Goal: Information Seeking & Learning: Learn about a topic

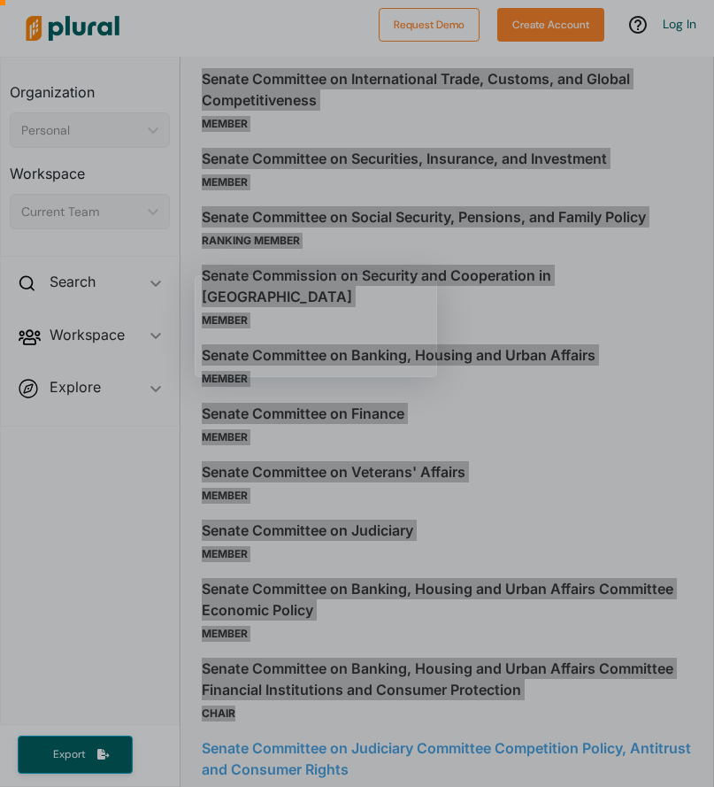
scroll to position [2380, 0]
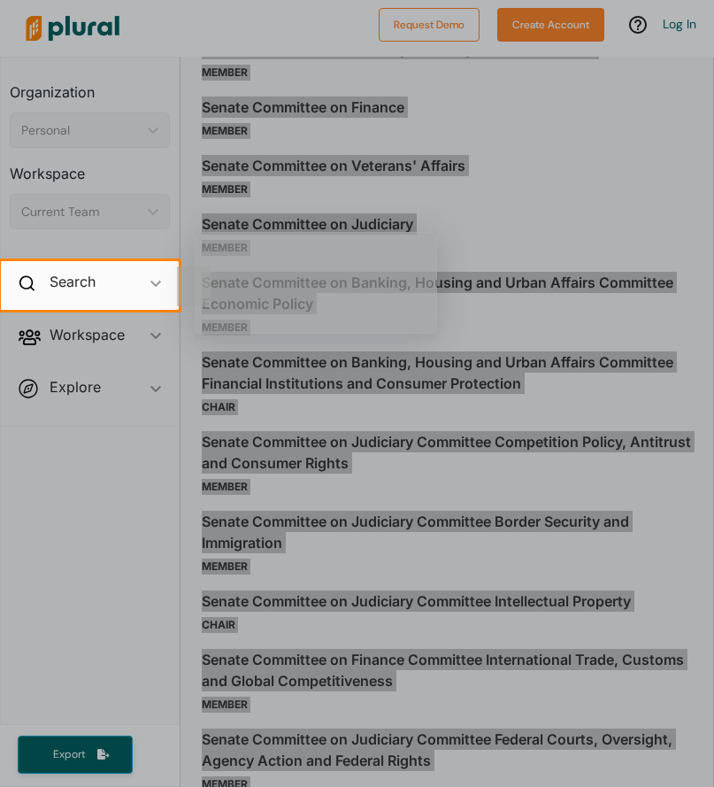
drag, startPoint x: 196, startPoint y: 329, endPoint x: 436, endPoint y: 629, distance: 384.7
click at [442, 653] on body "Request Demo Create Account Log In Organization Personal ic_keyboard_arrow_down…" at bounding box center [357, 393] width 714 height 787
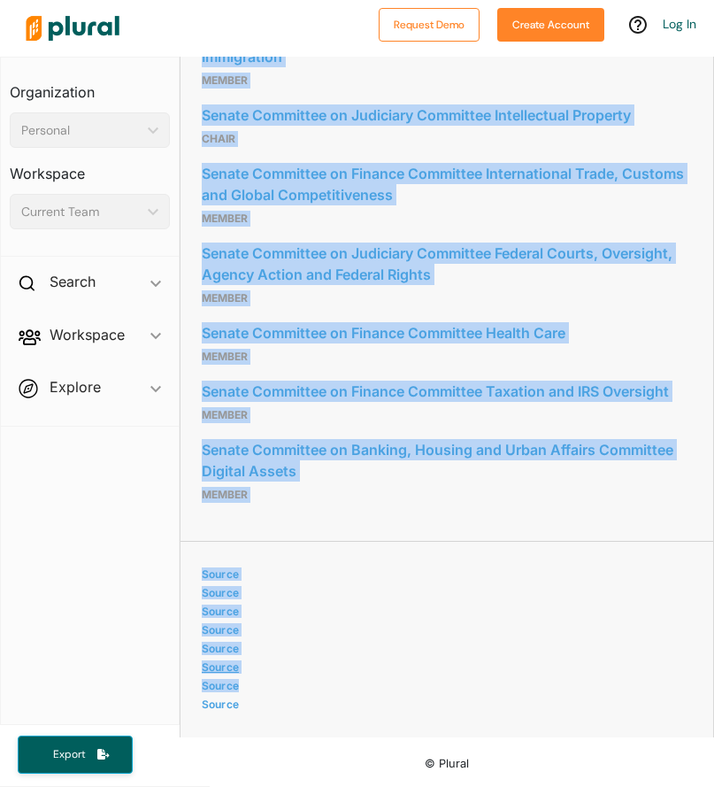
scroll to position [2918, 0]
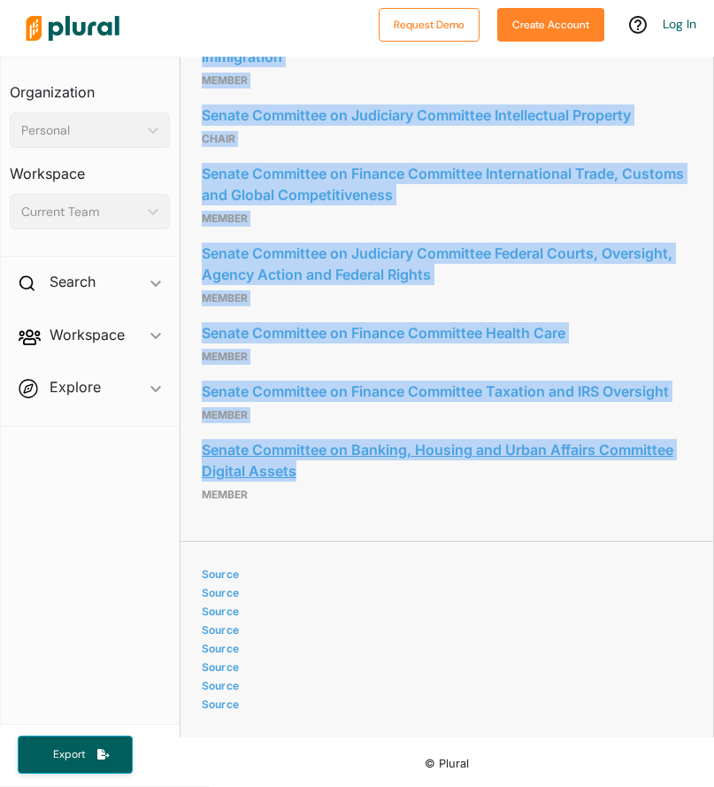
drag, startPoint x: 197, startPoint y: 236, endPoint x: 315, endPoint y: 540, distance: 325.6
copy div "Senate Committee on Competition Policy, Antitrust, and Consumer Rights Member S…"
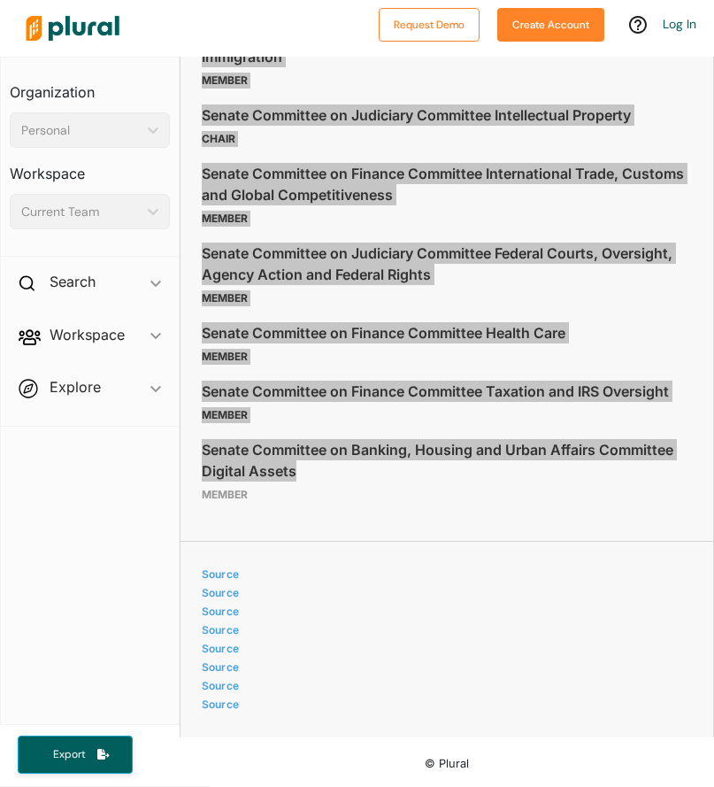
scroll to position [2993, 0]
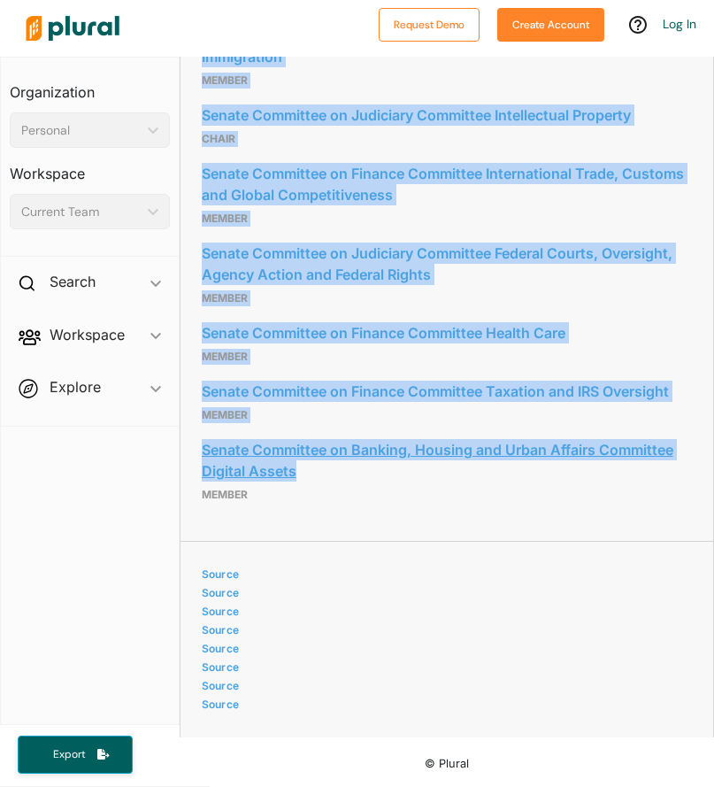
click at [367, 479] on link "Senate Committee on Banking, Housing and Urban Affairs Committee Digital Assets" at bounding box center [447, 460] width 490 height 48
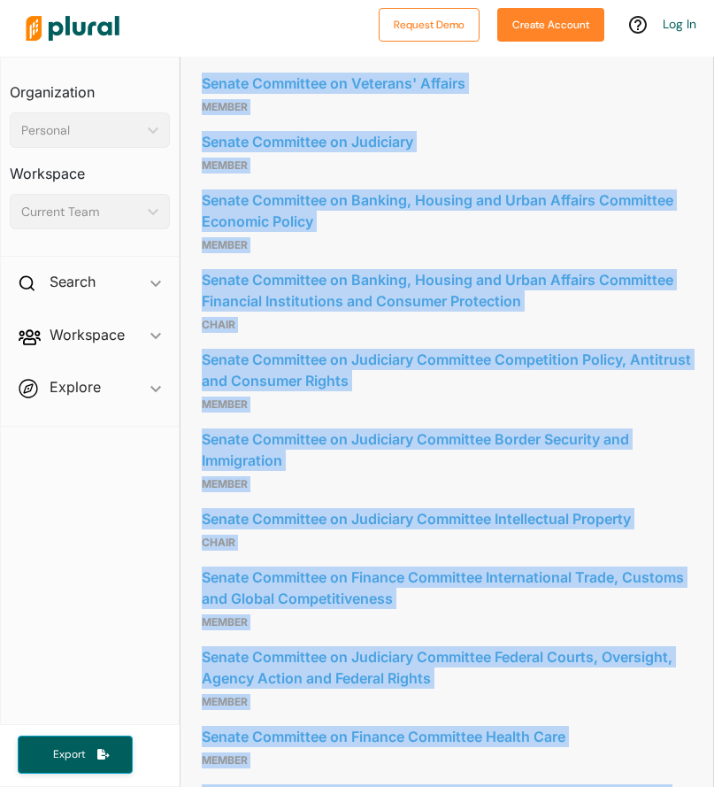
scroll to position [2020, 0]
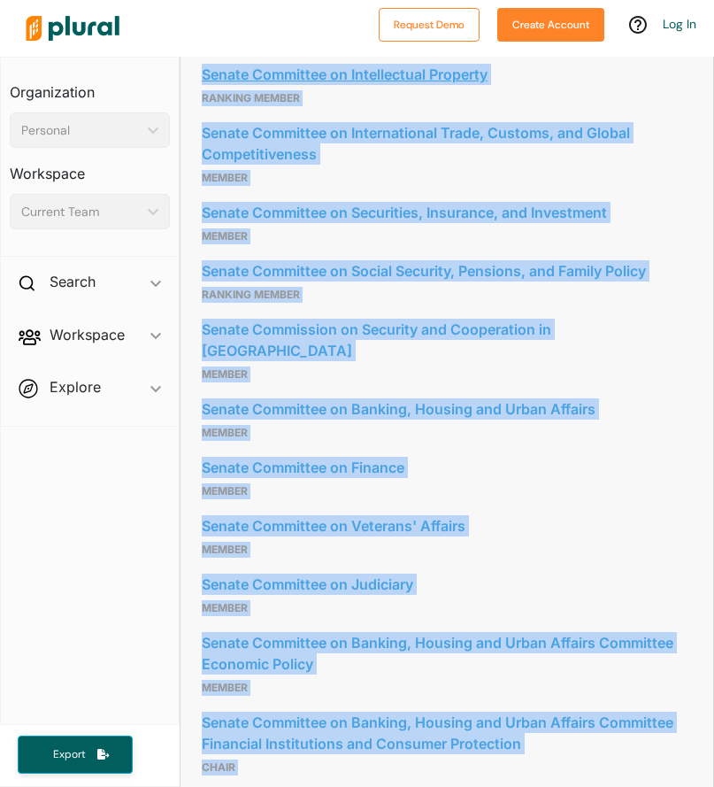
click at [257, 88] on link "Senate Committee on Intellectual Property" at bounding box center [447, 74] width 490 height 27
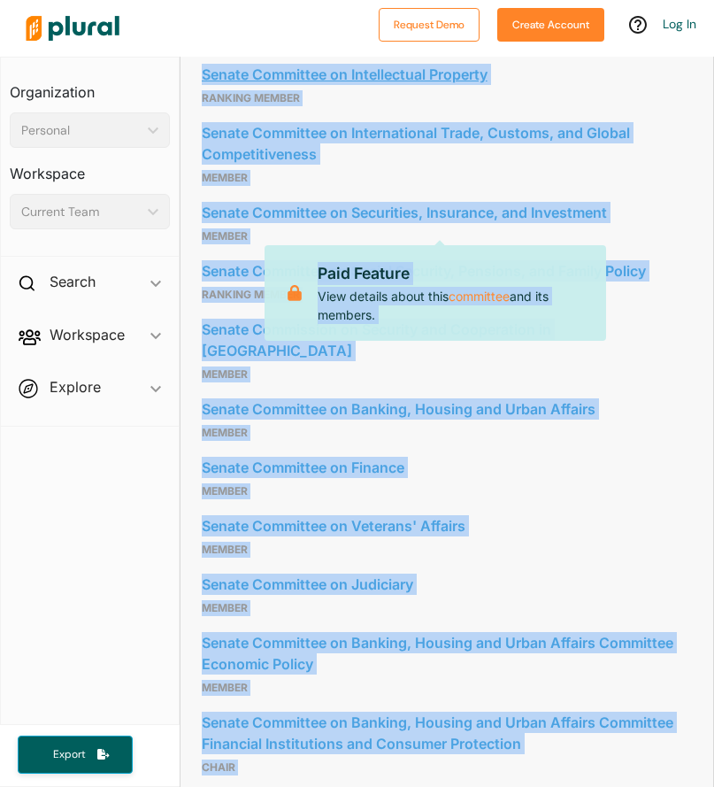
click at [257, 88] on link "Senate Committee on Intellectual Property" at bounding box center [447, 74] width 490 height 27
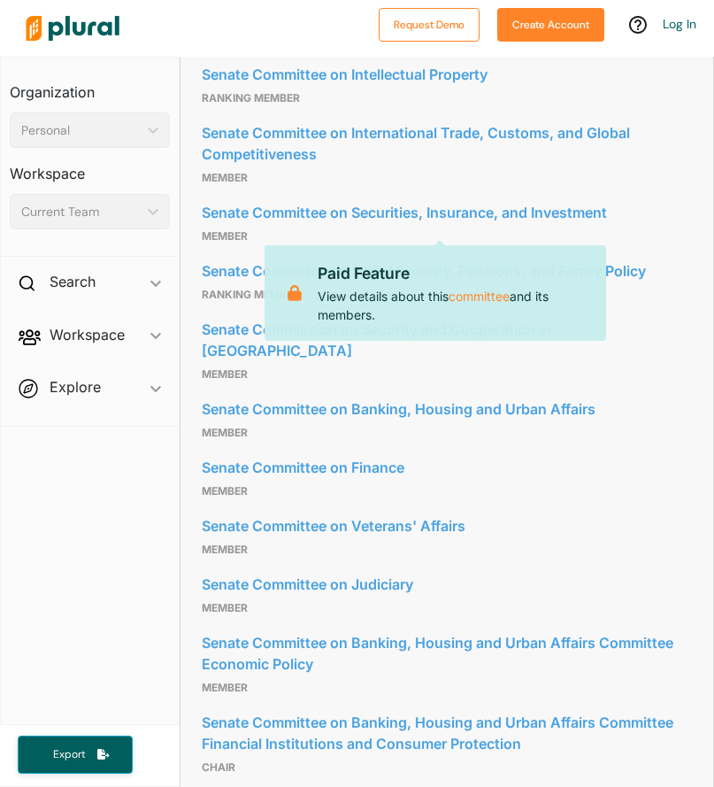
click at [93, 508] on nav "Organization Personal ic_keyboard_arrow_down Personal Workspace Current Team ic…" at bounding box center [90, 391] width 180 height 668
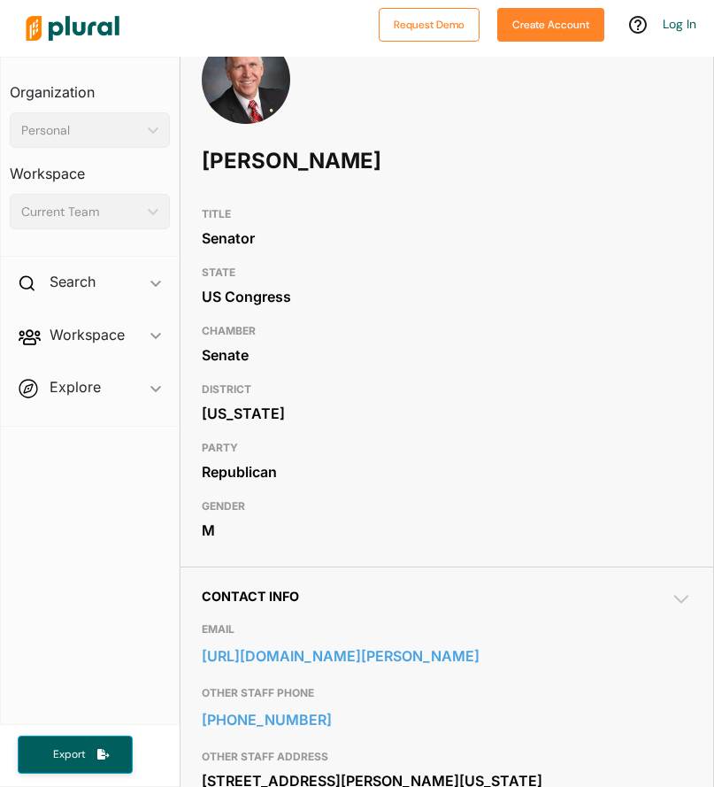
scroll to position [0, 0]
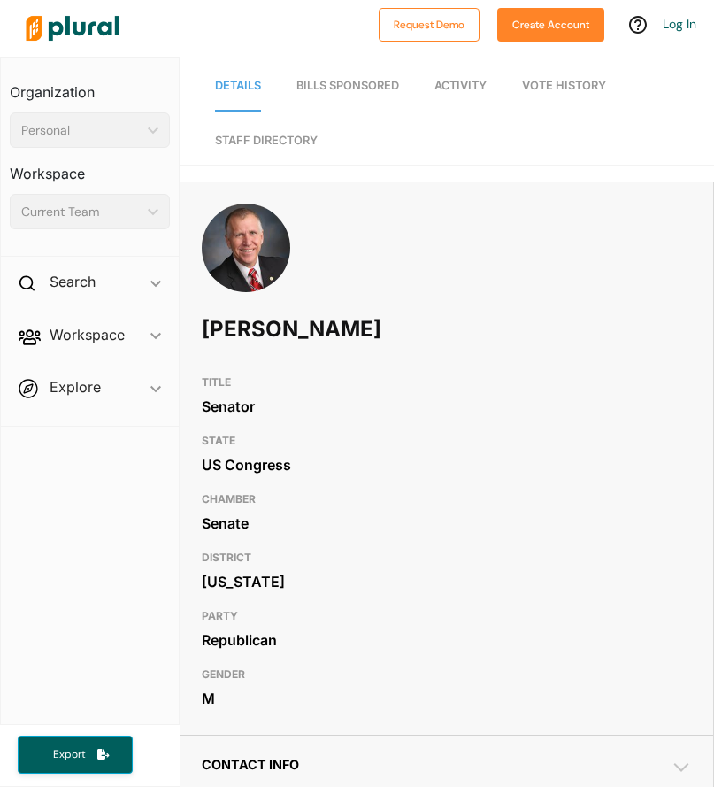
click at [449, 88] on span "Activity" at bounding box center [461, 85] width 52 height 13
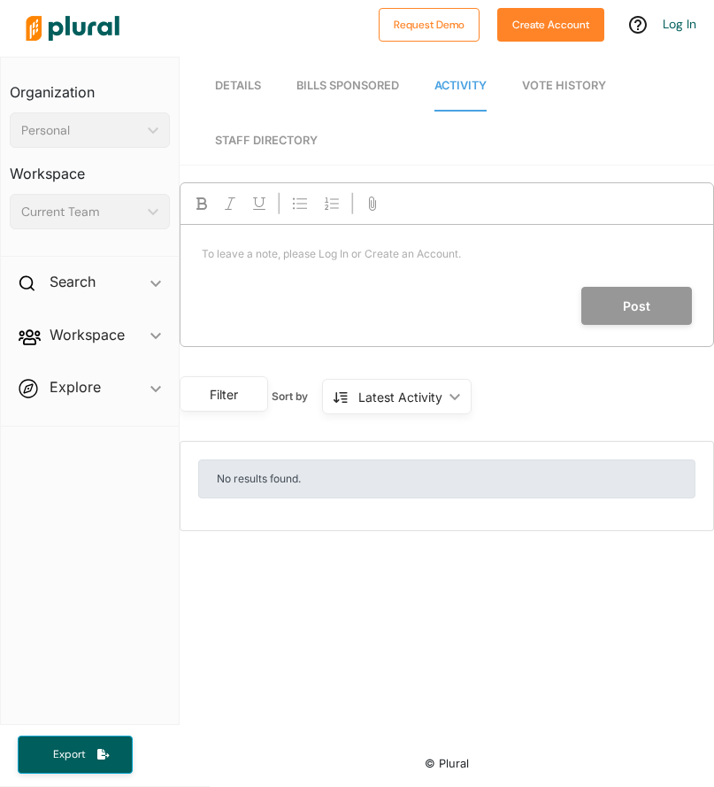
click at [550, 87] on span "Vote History" at bounding box center [564, 85] width 84 height 13
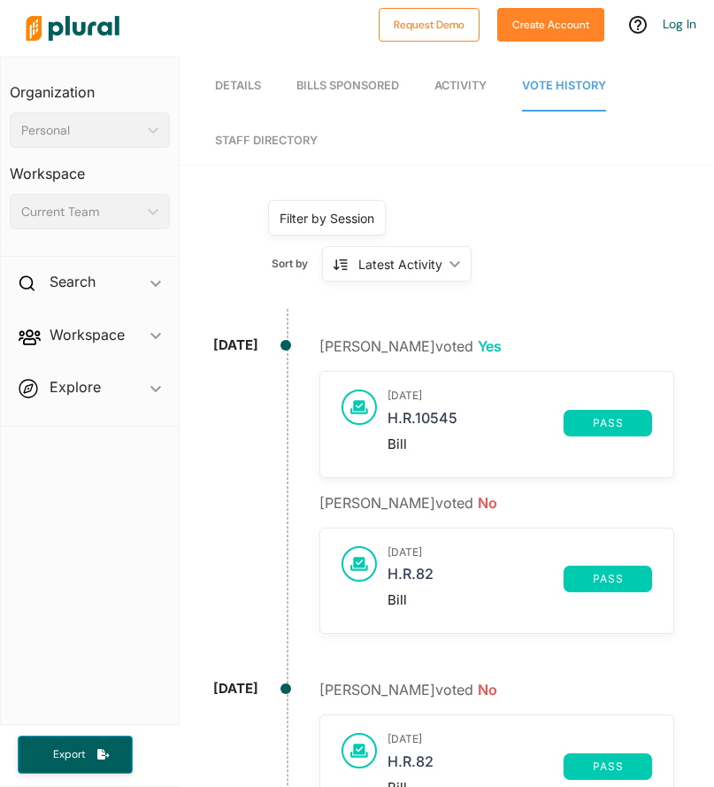
click at [355, 88] on span "Bills Sponsored" at bounding box center [348, 85] width 103 height 13
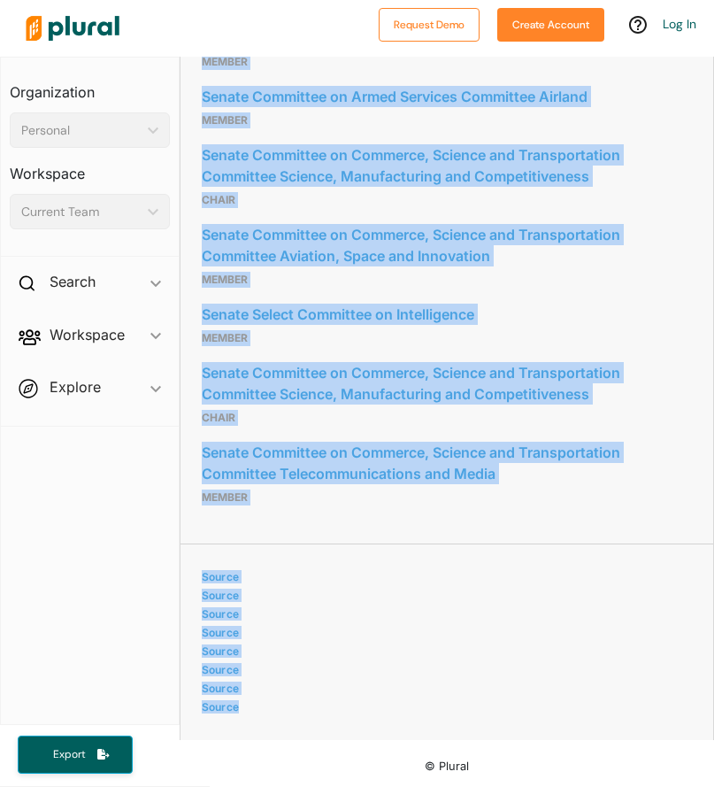
scroll to position [3169, 0]
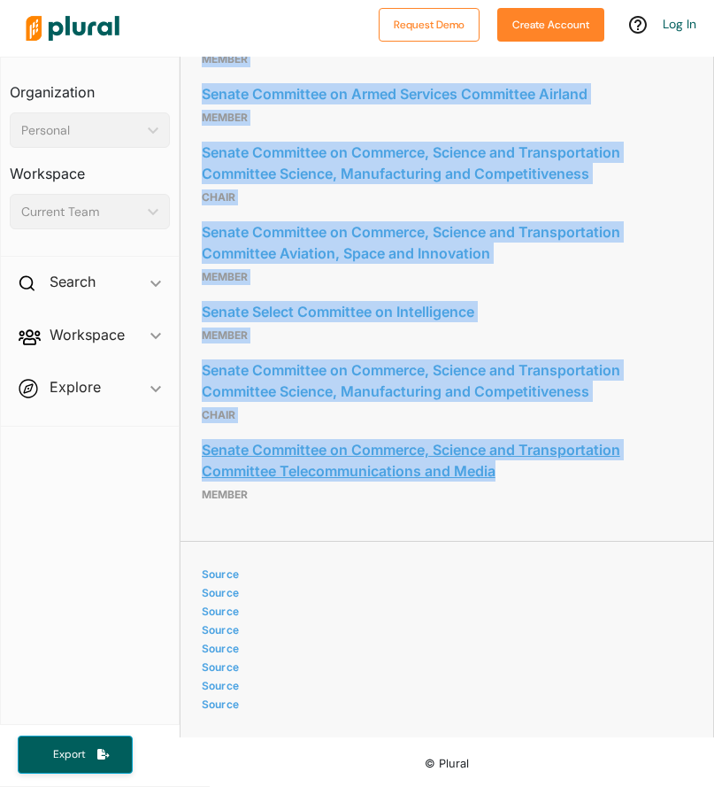
drag, startPoint x: 190, startPoint y: 220, endPoint x: 536, endPoint y: 474, distance: 428.8
copy div "Senate Committee on Communications, Media, and Broadband Member Senate Committe…"
